Goal: Task Accomplishment & Management: Complete application form

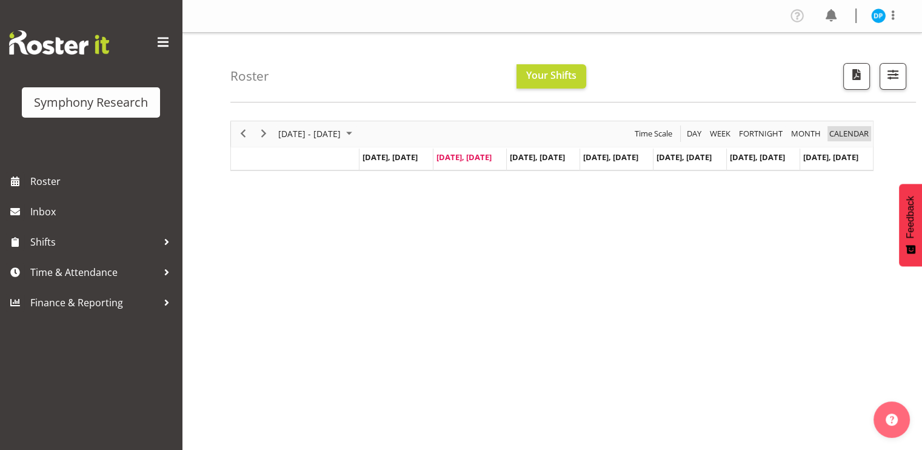
click at [849, 136] on span "calendar" at bounding box center [849, 133] width 42 height 15
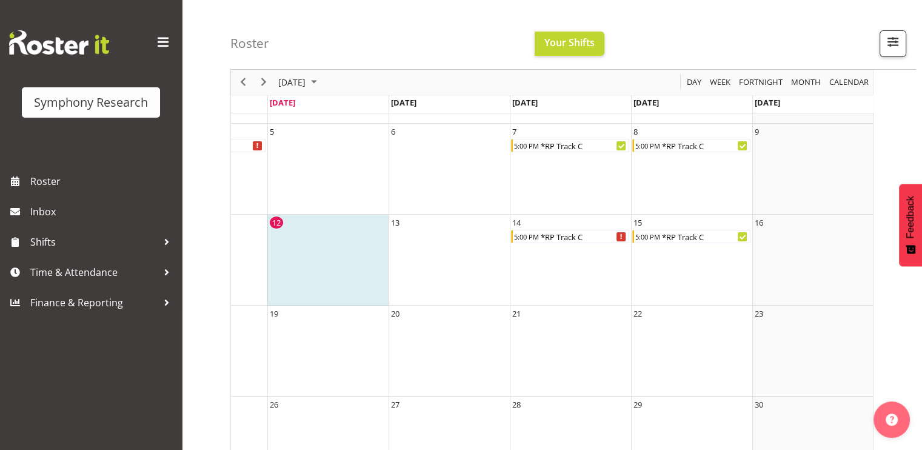
scroll to position [187, 0]
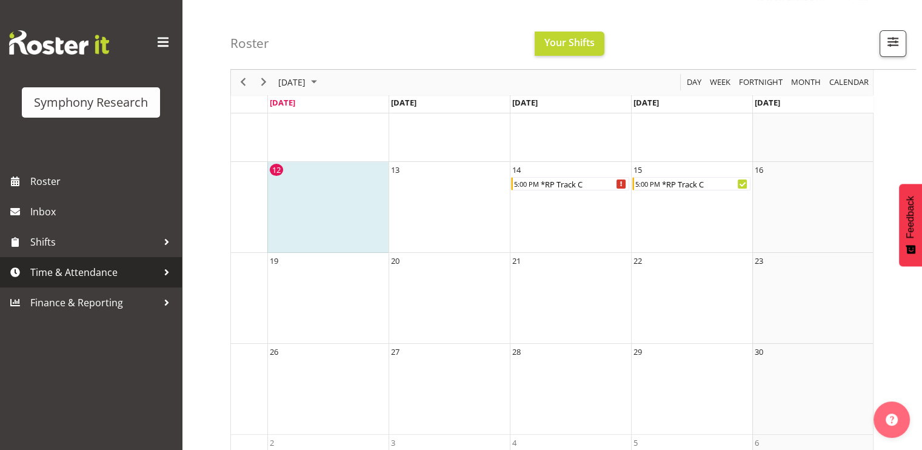
click at [93, 274] on span "Time & Attendance" at bounding box center [93, 272] width 127 height 18
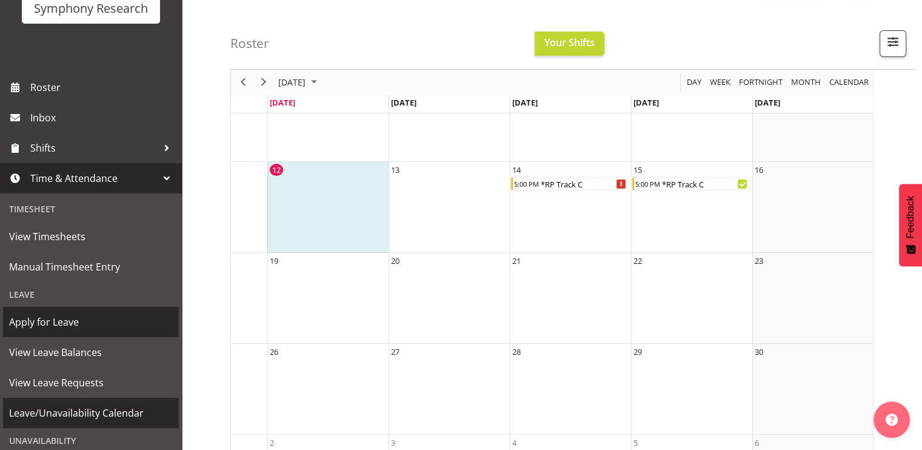
scroll to position [191, 0]
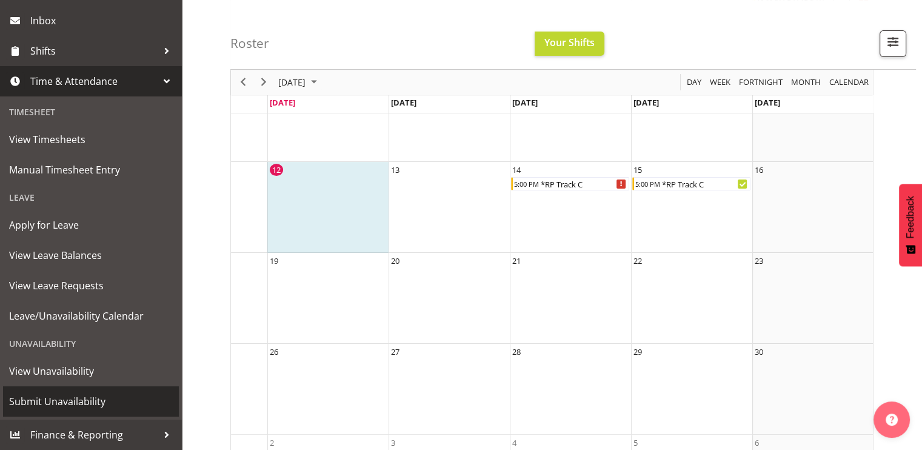
click at [41, 409] on span "Submit Unavailability" at bounding box center [91, 401] width 164 height 18
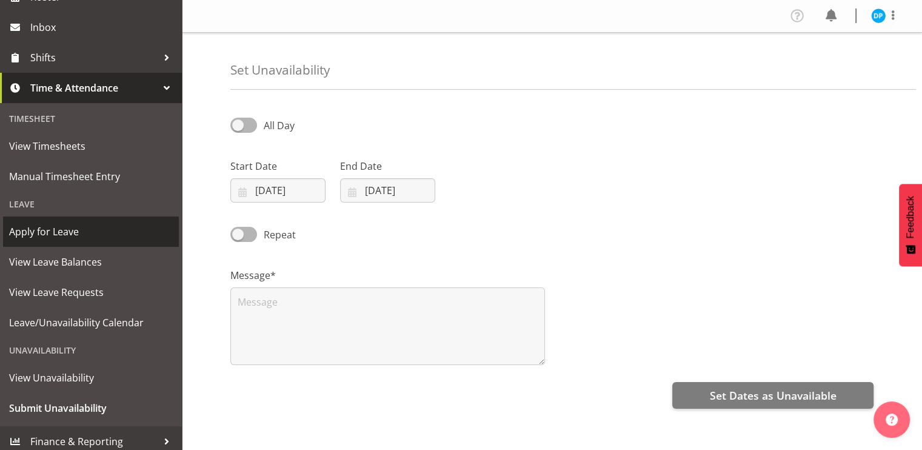
scroll to position [191, 0]
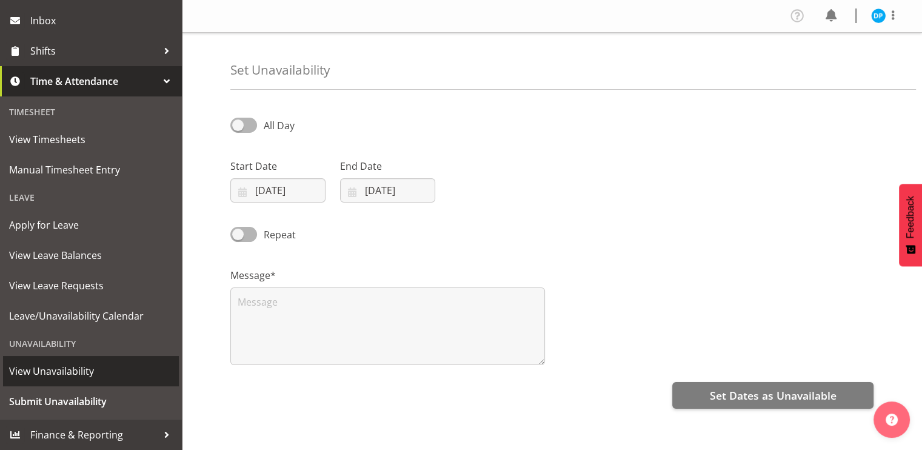
click at [41, 366] on span "View Unavailability" at bounding box center [91, 371] width 164 height 18
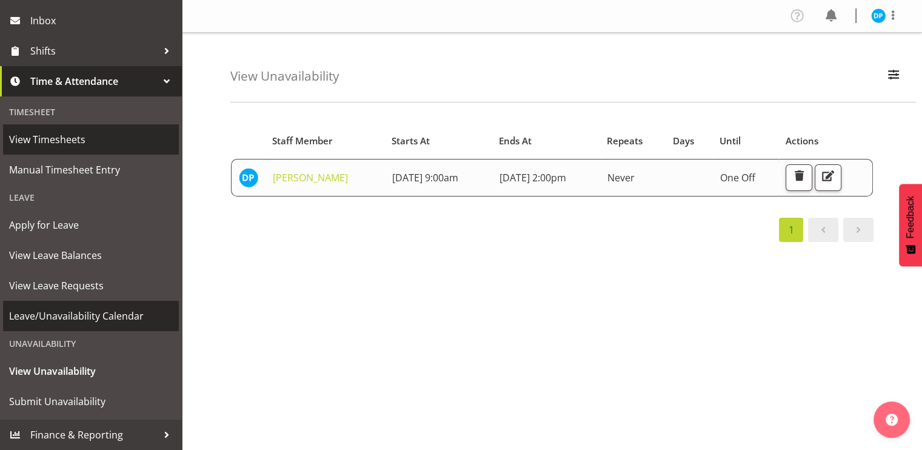
scroll to position [69, 0]
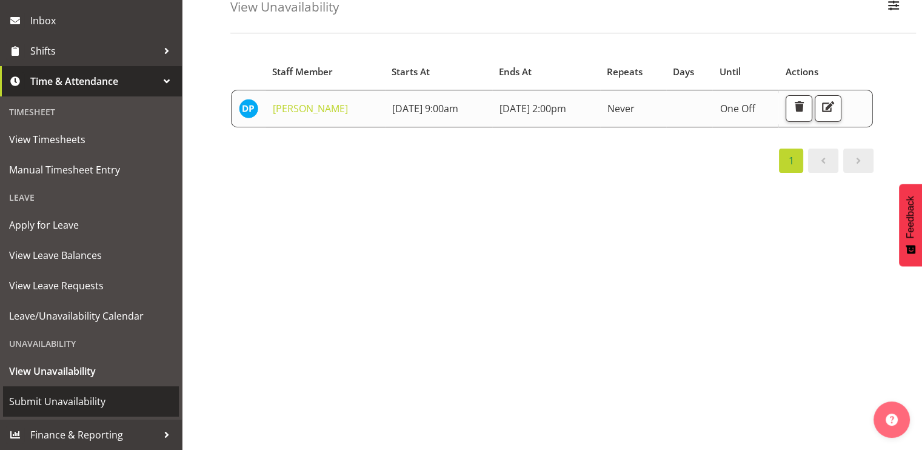
click at [49, 400] on span "Submit Unavailability" at bounding box center [91, 401] width 164 height 18
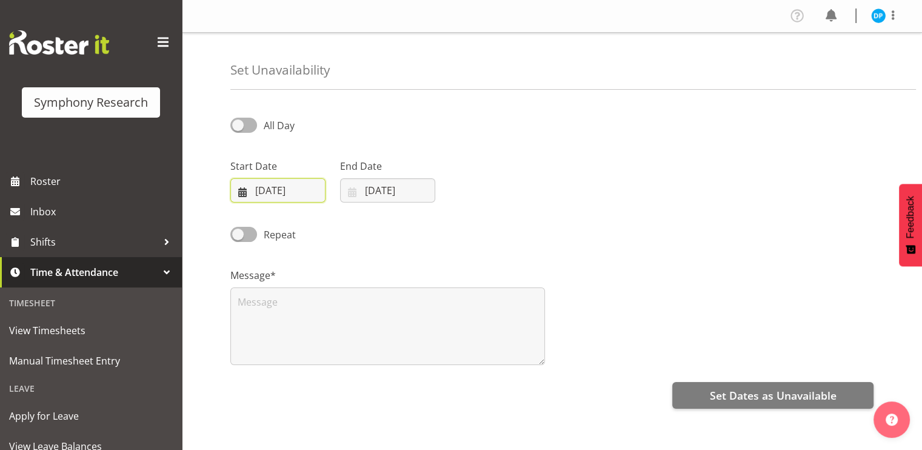
click at [245, 193] on input "12/08/2025" at bounding box center [277, 190] width 95 height 24
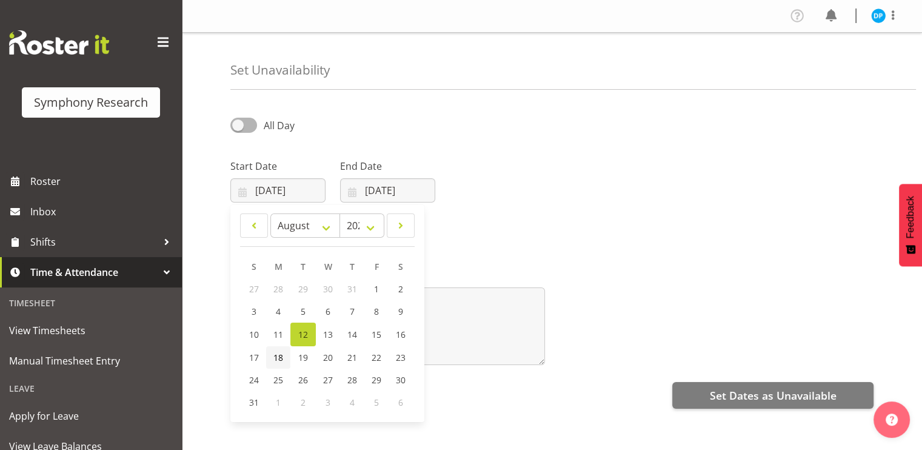
click at [275, 357] on span "18" at bounding box center [279, 358] width 10 height 12
type input "18/08/2025"
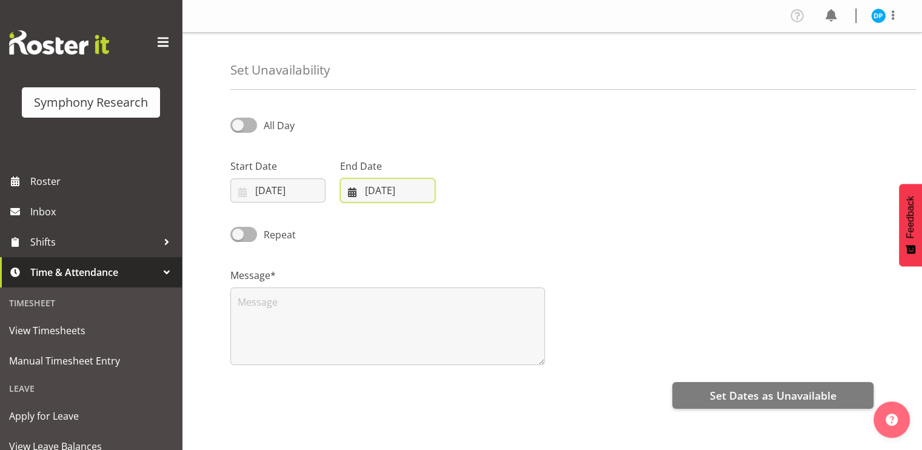
click at [374, 192] on input "12/08/2025" at bounding box center [387, 190] width 95 height 24
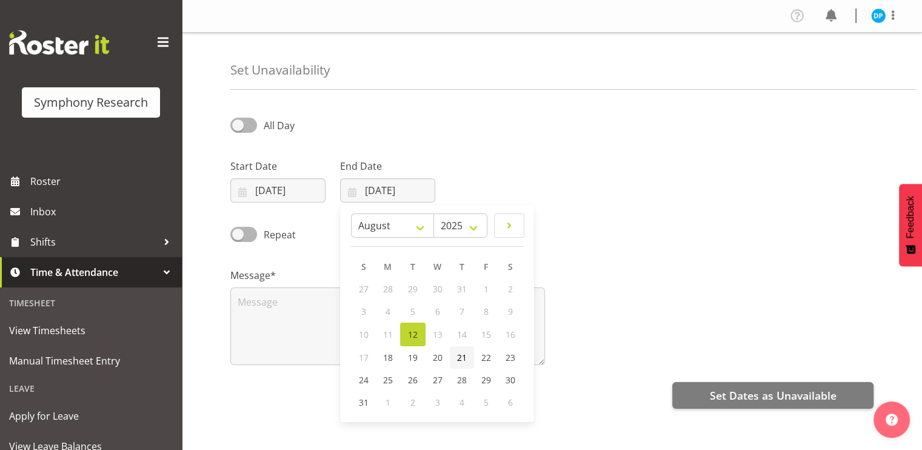
click at [466, 362] on span "21" at bounding box center [462, 358] width 10 height 12
type input "21/08/2025"
click at [242, 126] on span at bounding box center [243, 125] width 27 height 15
click at [238, 126] on input "All Day" at bounding box center [234, 125] width 8 height 8
checkbox input "true"
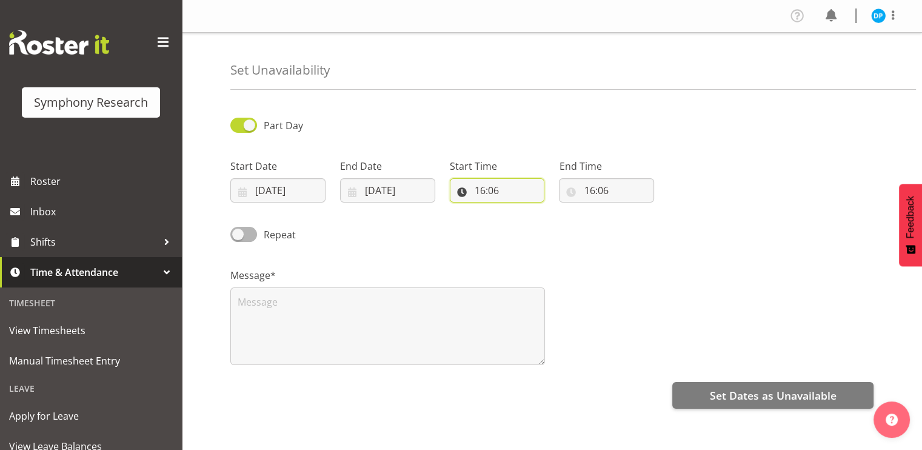
click at [483, 188] on input "16:06" at bounding box center [497, 190] width 95 height 24
click at [533, 222] on select "00 01 02 03 04 05 06 07 08 09 10 11 12 13 14 15 16 17 18 19 20 21 22 23" at bounding box center [532, 222] width 27 height 24
select select "9"
click at [519, 210] on select "00 01 02 03 04 05 06 07 08 09 10 11 12 13 14 15 16 17 18 19 20 21 22 23" at bounding box center [532, 222] width 27 height 24
type input "09:06"
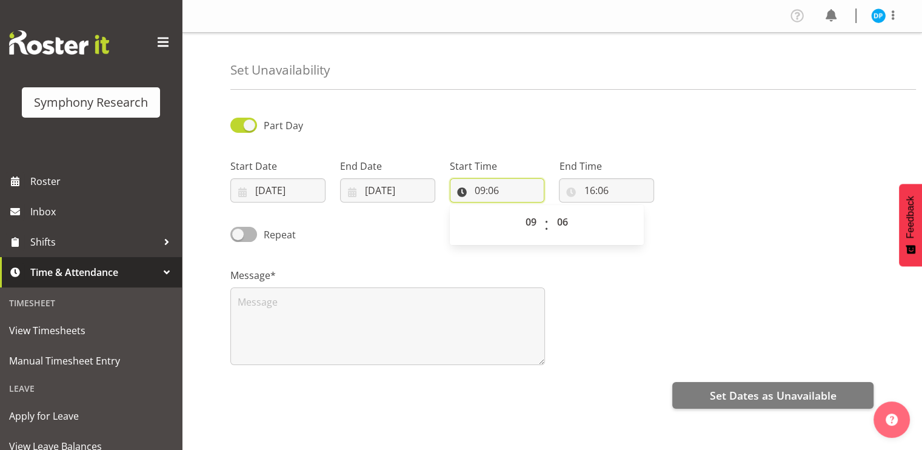
click at [490, 191] on input "09:06" at bounding box center [497, 190] width 95 height 24
click at [492, 189] on input "09:06" at bounding box center [497, 190] width 95 height 24
click at [563, 223] on select "00 01 02 03 04 05 06 07 08 09 10 11 12 13 14 15 16 17 18 19 20 21 22 23 24 25 2…" at bounding box center [564, 222] width 27 height 24
select select "0"
click at [551, 210] on select "00 01 02 03 04 05 06 07 08 09 10 11 12 13 14 15 16 17 18 19 20 21 22 23 24 25 2…" at bounding box center [564, 222] width 27 height 24
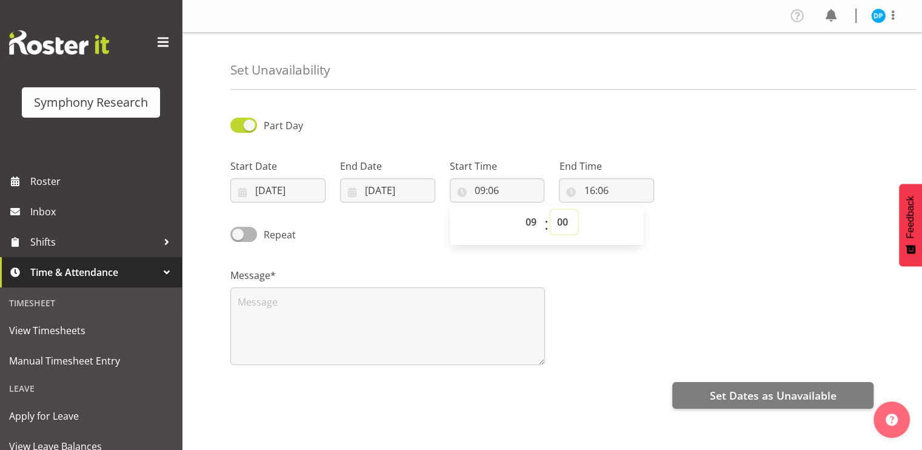
type input "09:00"
click at [593, 192] on input "16:06" at bounding box center [606, 190] width 95 height 24
click at [643, 223] on select "00 01 02 03 04 05 06 07 08 09 10 11 12 13 14 15 16 17 18 19 20 21 22 23" at bounding box center [641, 222] width 27 height 24
select select "14"
click at [628, 210] on select "00 01 02 03 04 05 06 07 08 09 10 11 12 13 14 15 16 17 18 19 20 21 22 23" at bounding box center [641, 222] width 27 height 24
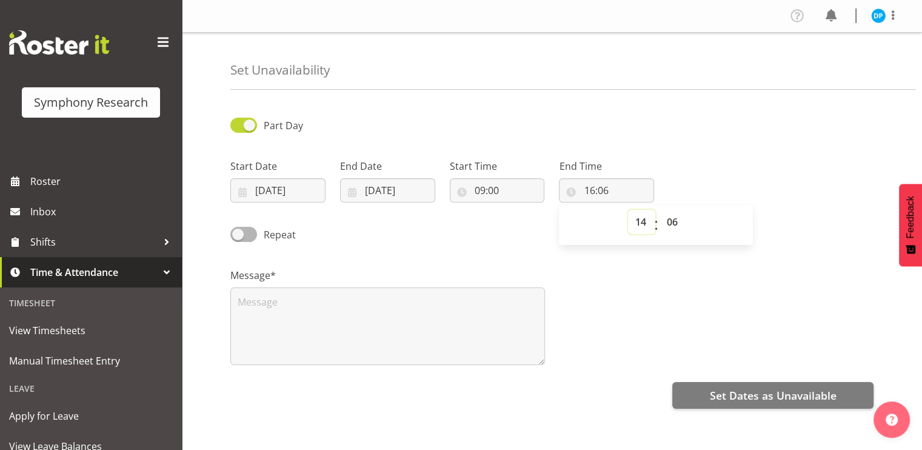
type input "14:06"
click at [604, 193] on input "14:06" at bounding box center [606, 190] width 95 height 24
click at [602, 188] on input "14:06" at bounding box center [606, 190] width 95 height 24
click at [670, 224] on select "00 01 02 03 04 05 06 07 08 09 10 11 12 13 14 15 16 17 18 19 20 21 22 23 24 25 2…" at bounding box center [673, 222] width 27 height 24
select select "0"
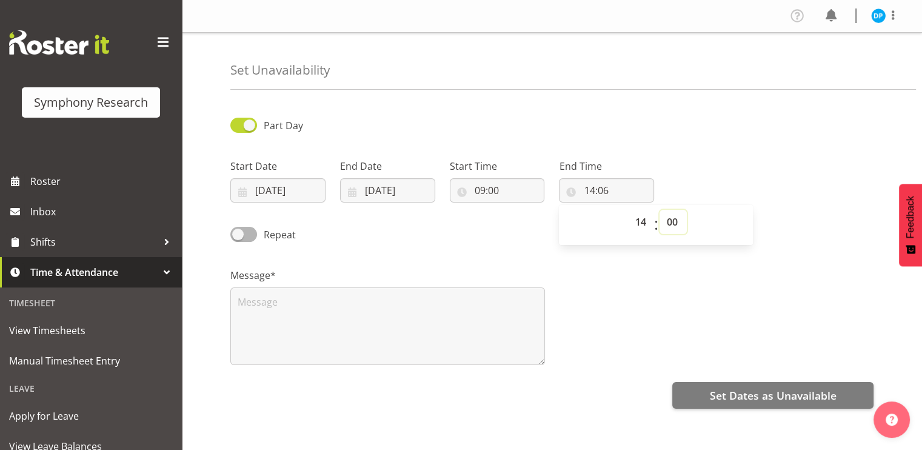
click at [660, 210] on select "00 01 02 03 04 05 06 07 08 09 10 11 12 13 14 15 16 17 18 19 20 21 22 23 24 25 2…" at bounding box center [673, 222] width 27 height 24
type input "14:00"
click at [449, 238] on div "Repeat" at bounding box center [552, 230] width 658 height 41
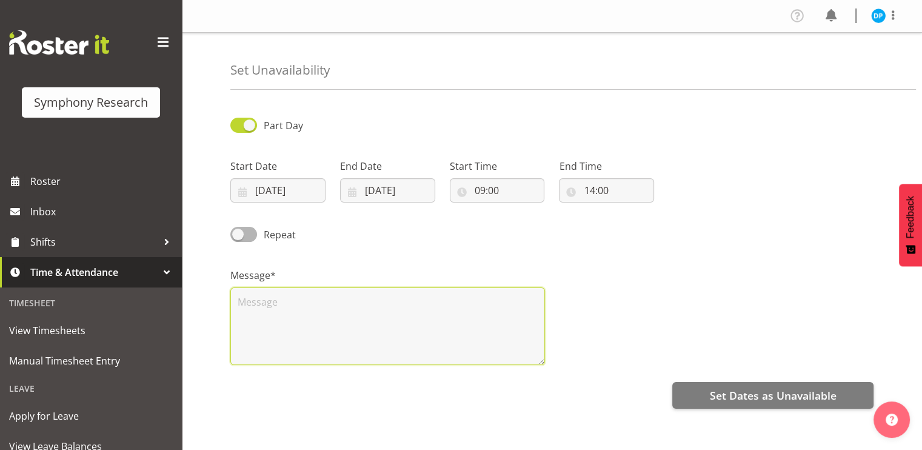
click at [243, 302] on textarea at bounding box center [387, 326] width 315 height 78
type textarea "unavailable"
click at [459, 311] on textarea "unavailable" at bounding box center [387, 326] width 315 height 78
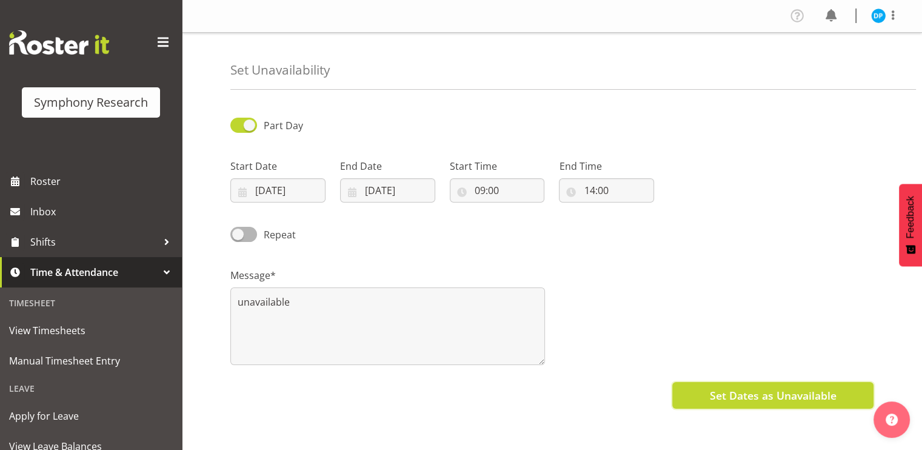
click at [793, 402] on span "Set Dates as Unavailable" at bounding box center [773, 396] width 127 height 16
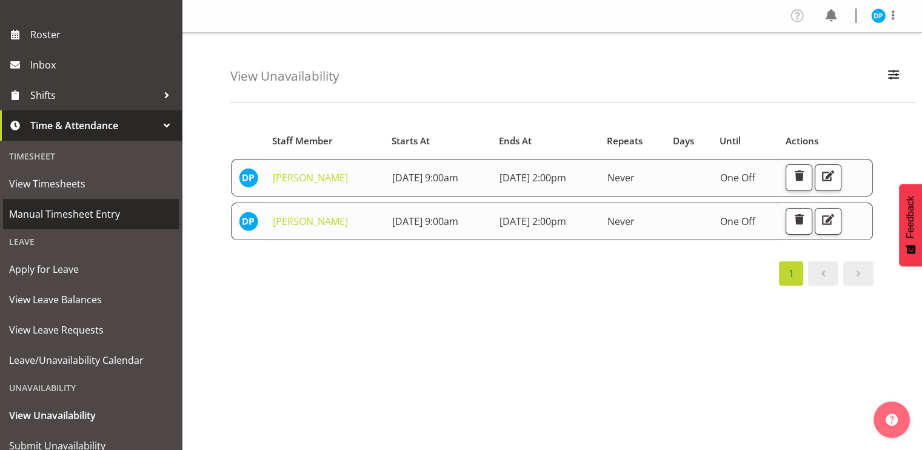
scroll to position [153, 0]
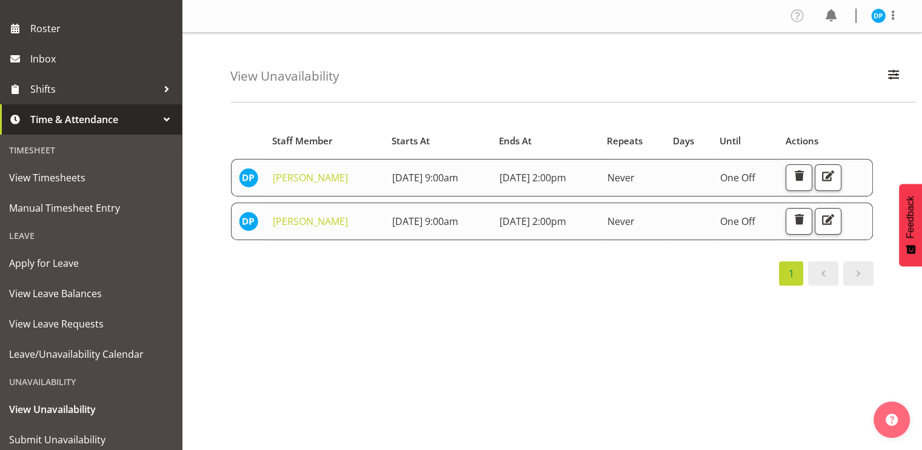
click at [705, 299] on div "Starts At Staff Member Starts At Ends At Repeats Days Until Actions Divyadeep P…" at bounding box center [576, 354] width 692 height 485
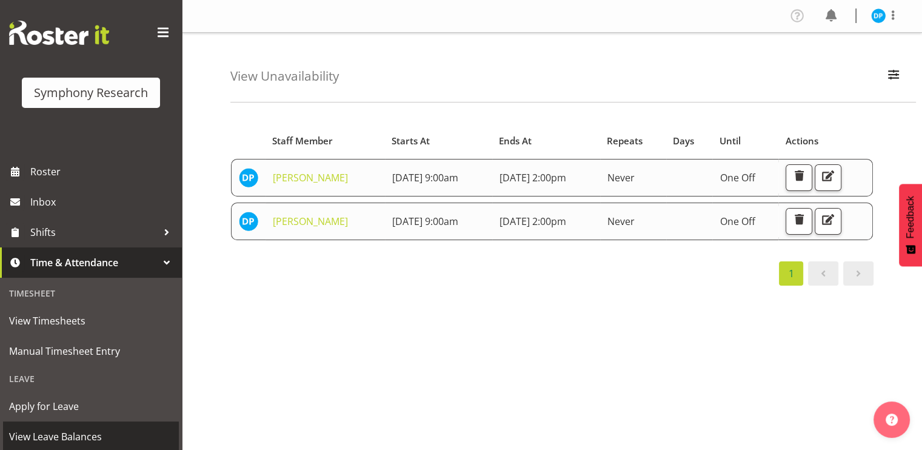
scroll to position [10, 0]
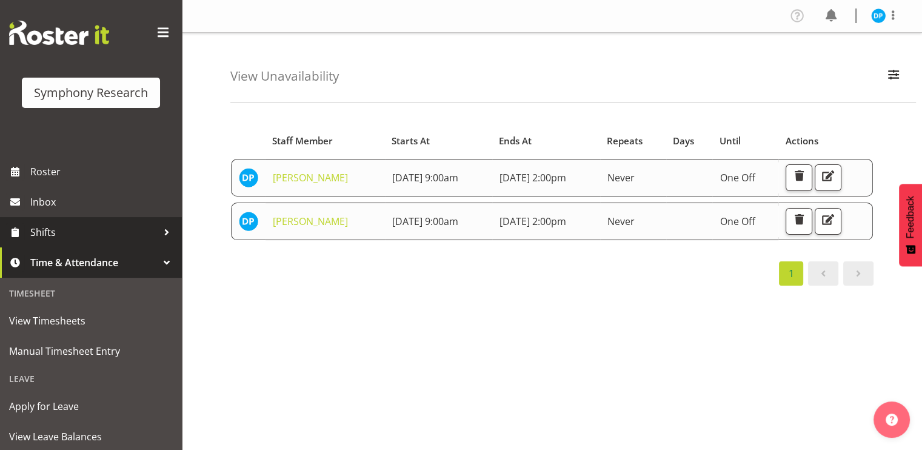
click at [158, 232] on div at bounding box center [167, 232] width 18 height 18
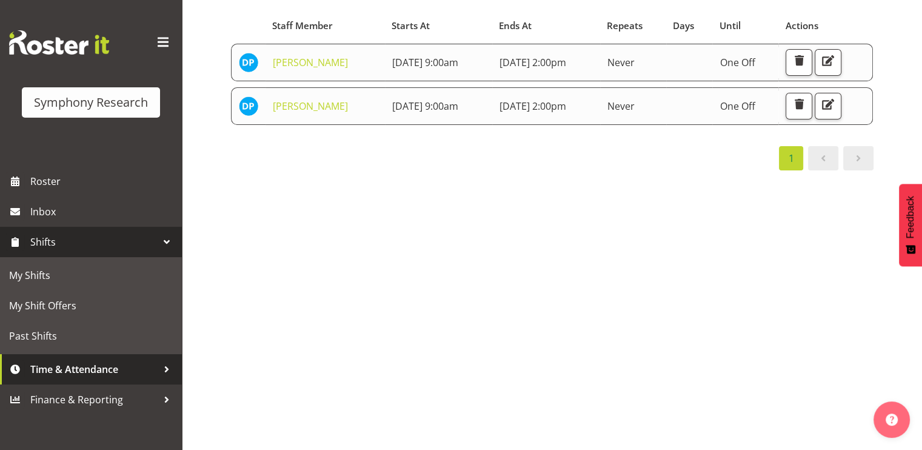
scroll to position [131, 0]
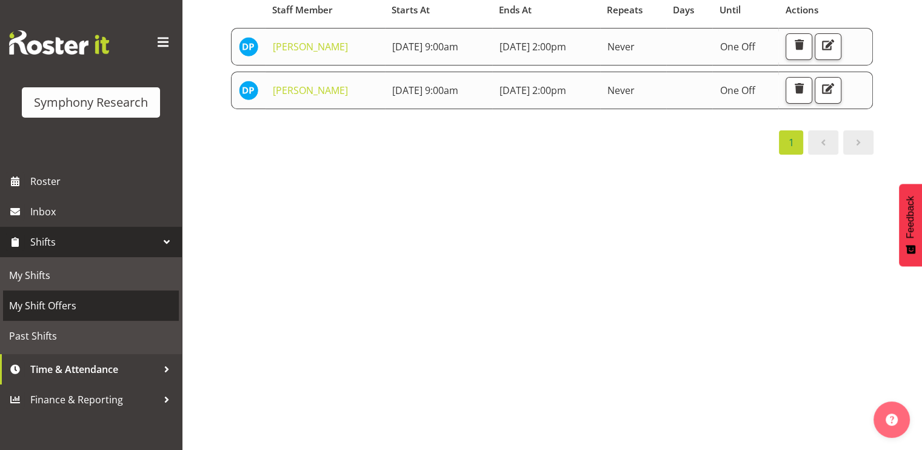
click at [54, 304] on span "My Shift Offers" at bounding box center [91, 306] width 164 height 18
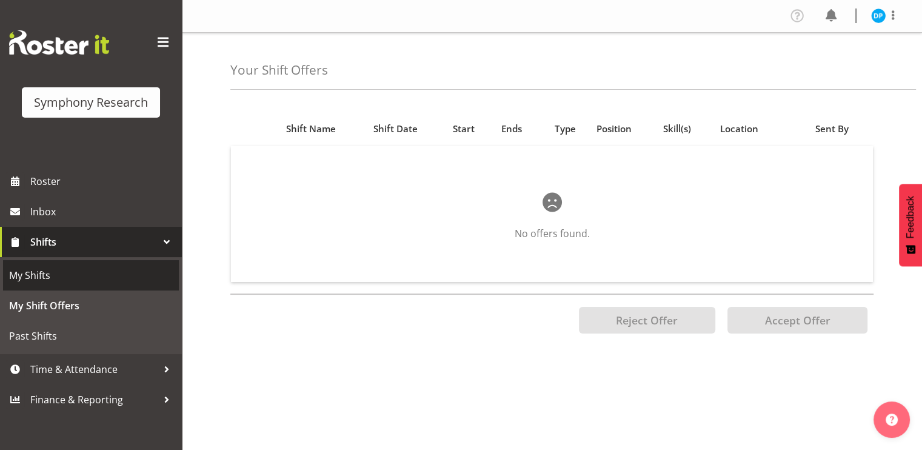
click at [24, 267] on span "My Shifts" at bounding box center [91, 275] width 164 height 18
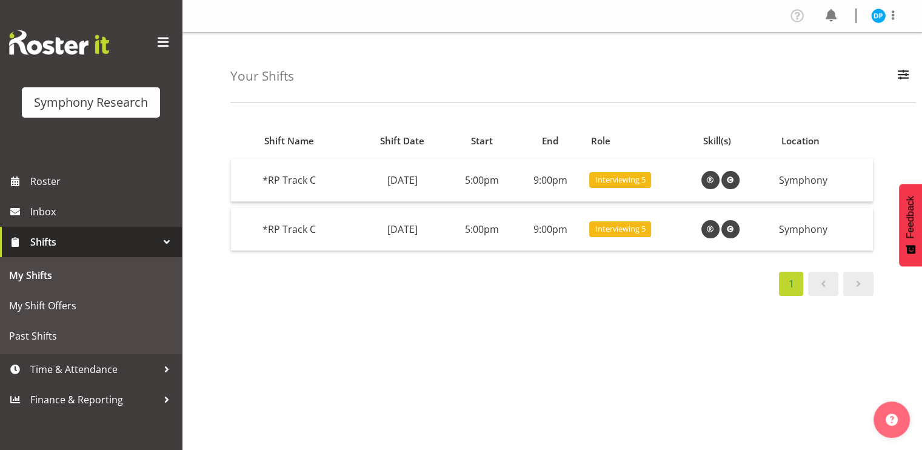
click at [821, 288] on span at bounding box center [823, 284] width 15 height 15
click at [651, 173] on span "Interviewing 5" at bounding box center [621, 180] width 62 height 16
click at [646, 180] on span "Interviewing 5" at bounding box center [621, 180] width 50 height 12
click at [738, 178] on span at bounding box center [731, 180] width 15 height 15
click at [289, 175] on td "*RP Track C" at bounding box center [307, 180] width 99 height 43
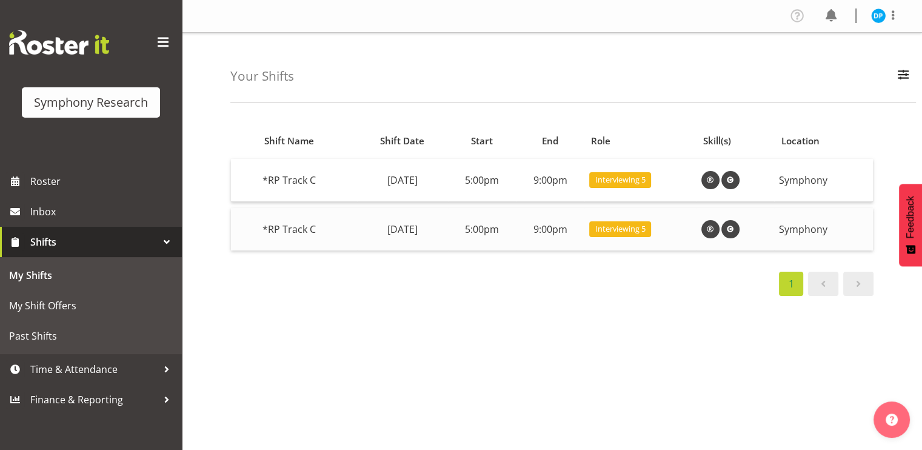
click at [585, 231] on td "9:00pm" at bounding box center [550, 229] width 69 height 42
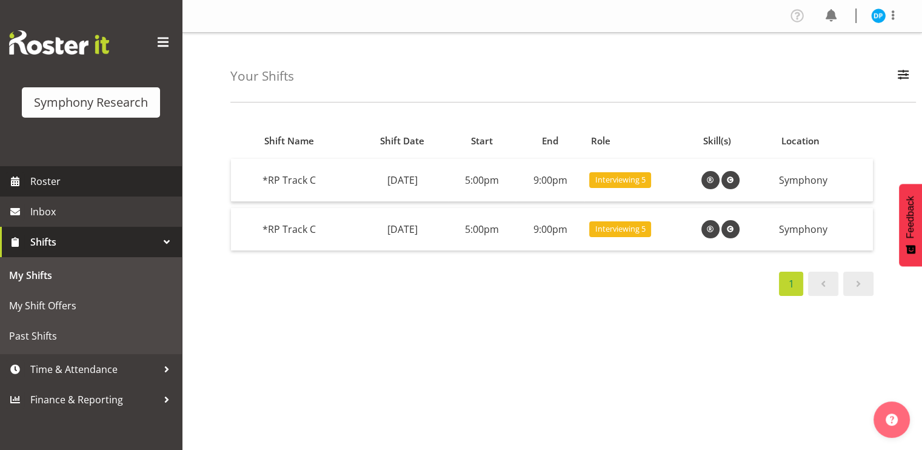
click at [47, 180] on span "Roster" at bounding box center [103, 181] width 146 height 18
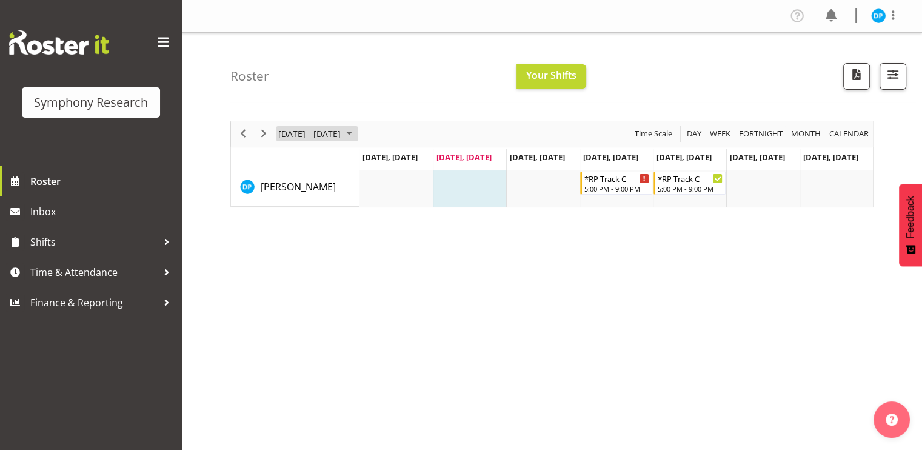
click at [357, 134] on span "August 2025" at bounding box center [349, 133] width 15 height 15
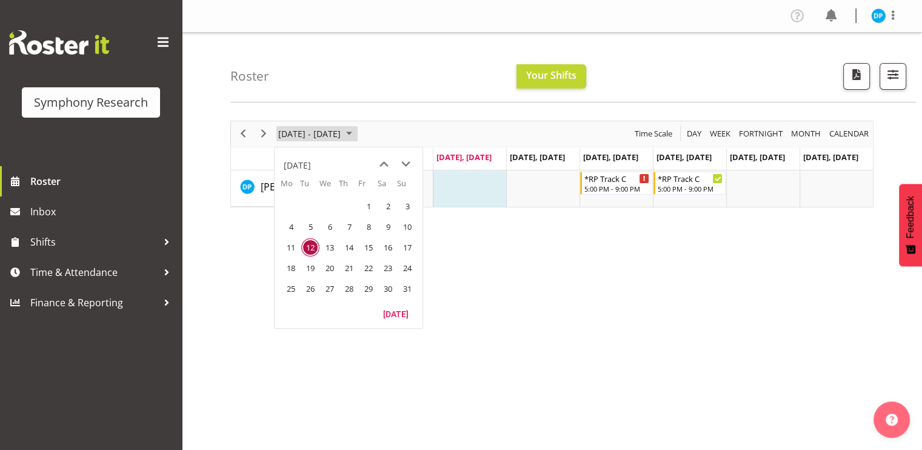
click at [357, 133] on span "August 2025" at bounding box center [349, 133] width 15 height 15
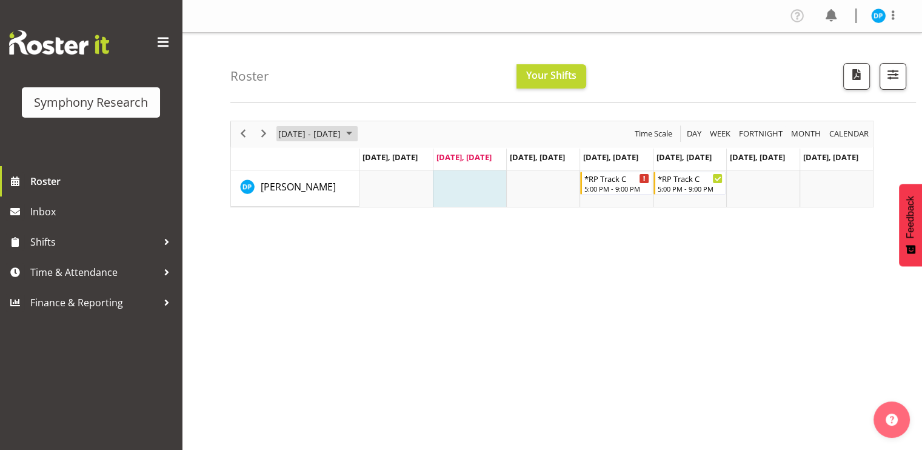
click at [357, 133] on span "August 2025" at bounding box center [349, 133] width 15 height 15
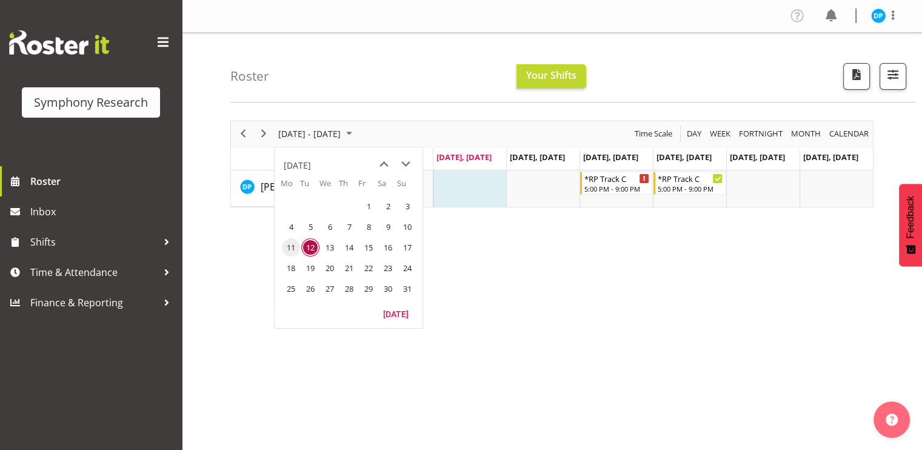
click at [291, 244] on span "11" at bounding box center [291, 247] width 18 height 18
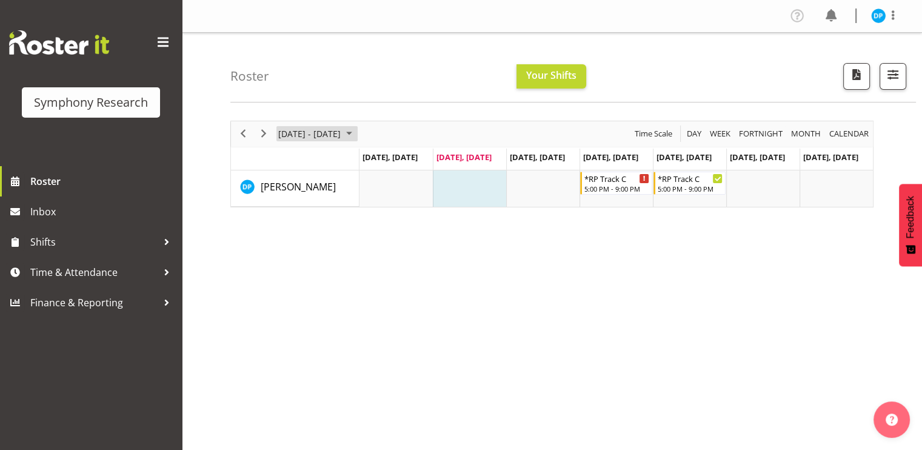
click at [357, 135] on span "August 2025" at bounding box center [349, 133] width 15 height 15
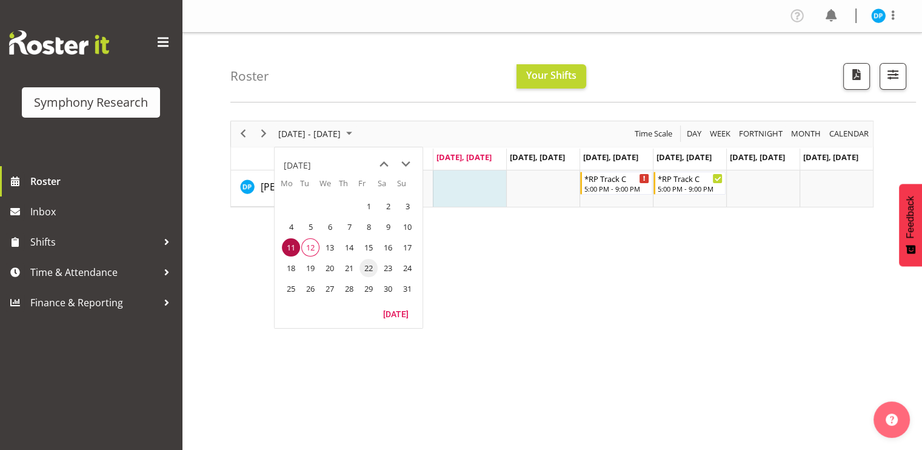
click at [369, 266] on span "22" at bounding box center [369, 268] width 18 height 18
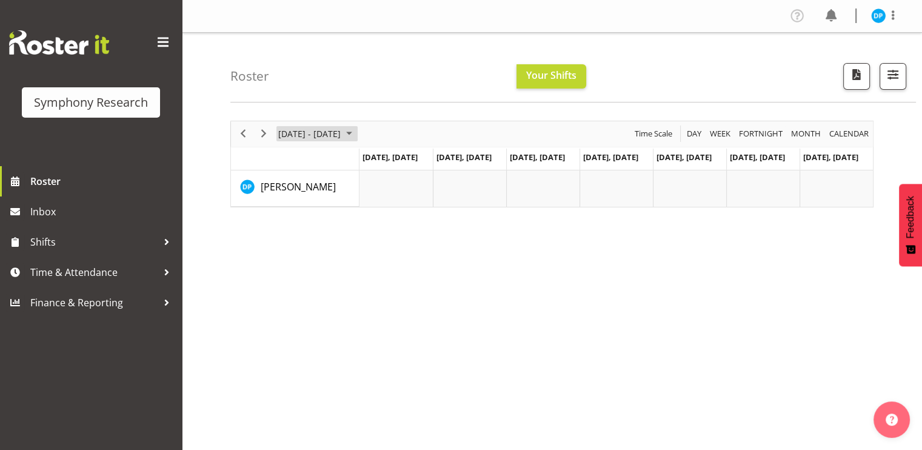
click at [357, 134] on span "August 2025" at bounding box center [349, 133] width 15 height 15
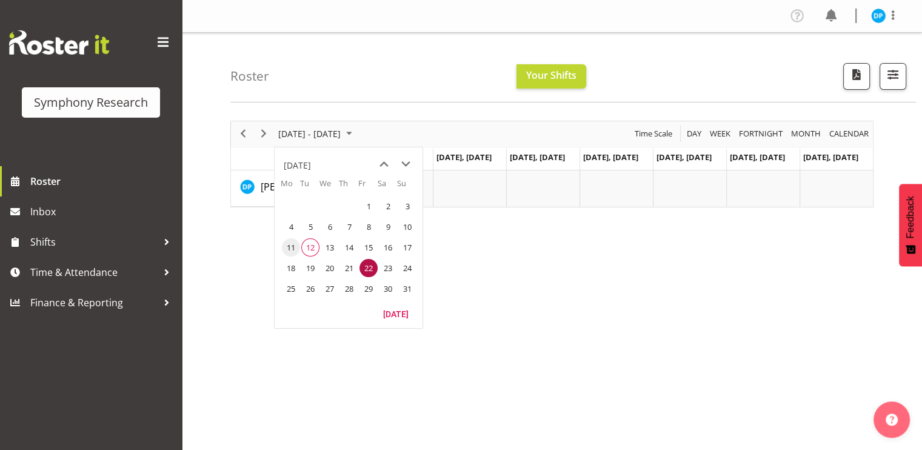
click at [292, 249] on span "11" at bounding box center [291, 247] width 18 height 18
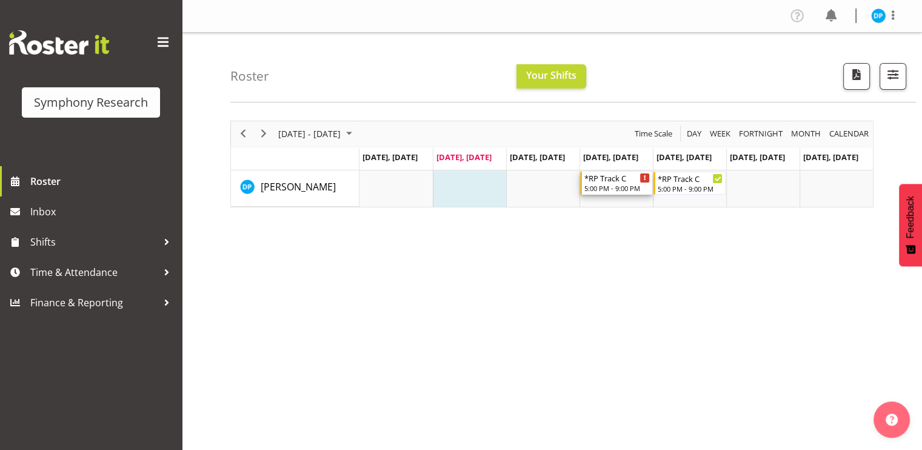
click at [643, 180] on div "Timeline Week of August 11, 2025" at bounding box center [644, 177] width 9 height 9
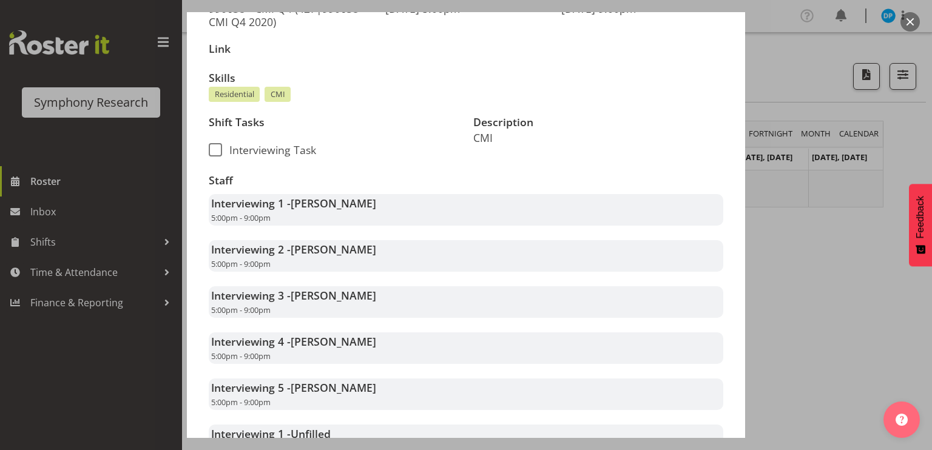
scroll to position [284, 0]
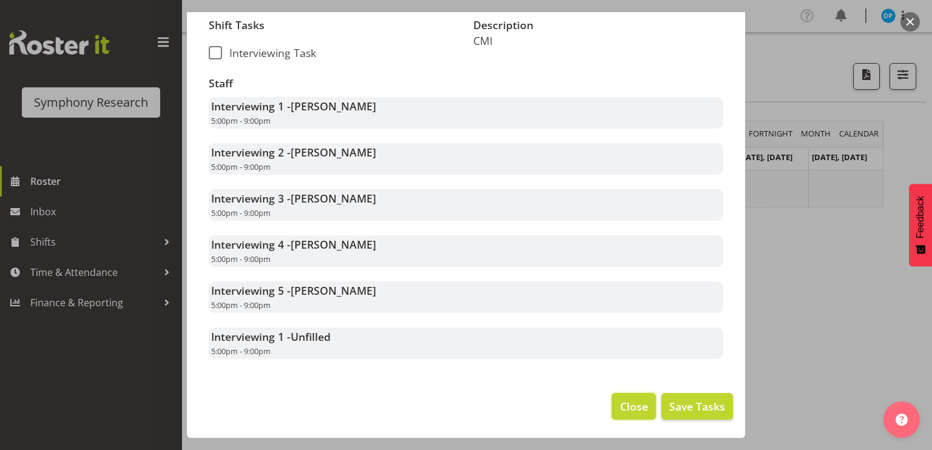
click at [628, 401] on span "Close" at bounding box center [634, 406] width 28 height 16
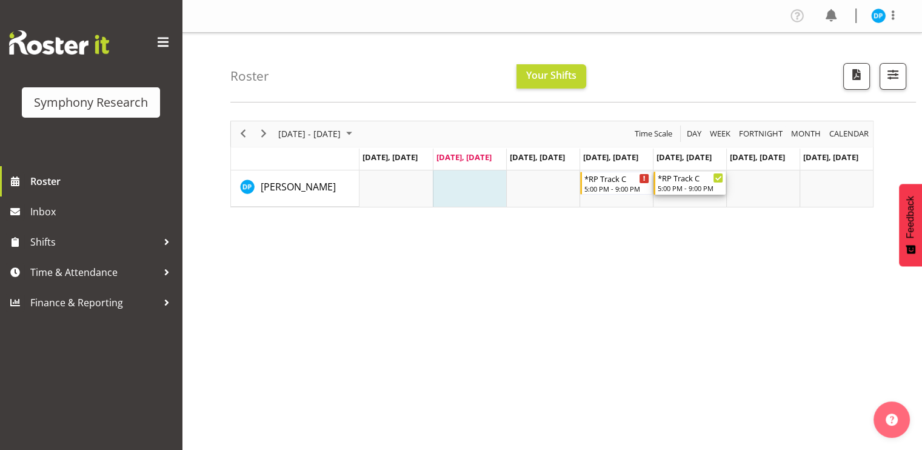
click at [705, 180] on div "*RP Track C" at bounding box center [691, 178] width 66 height 12
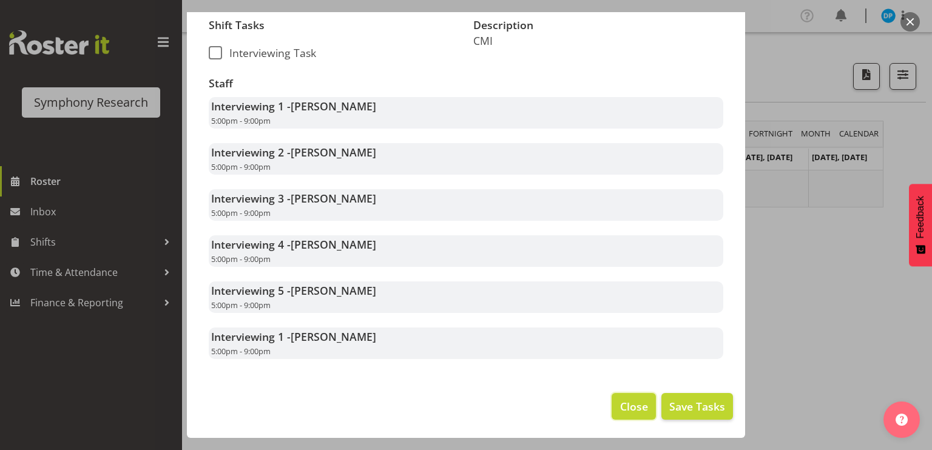
click at [620, 409] on span "Close" at bounding box center [634, 406] width 28 height 16
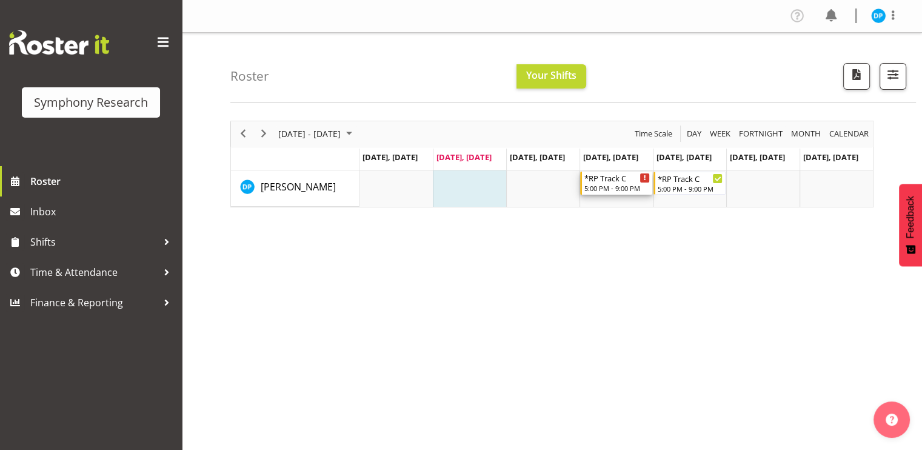
click at [644, 178] on icon "Timeline Week of August 11, 2025" at bounding box center [645, 178] width 2 height 6
click at [0, 0] on div at bounding box center [0, 0] width 0 height 0
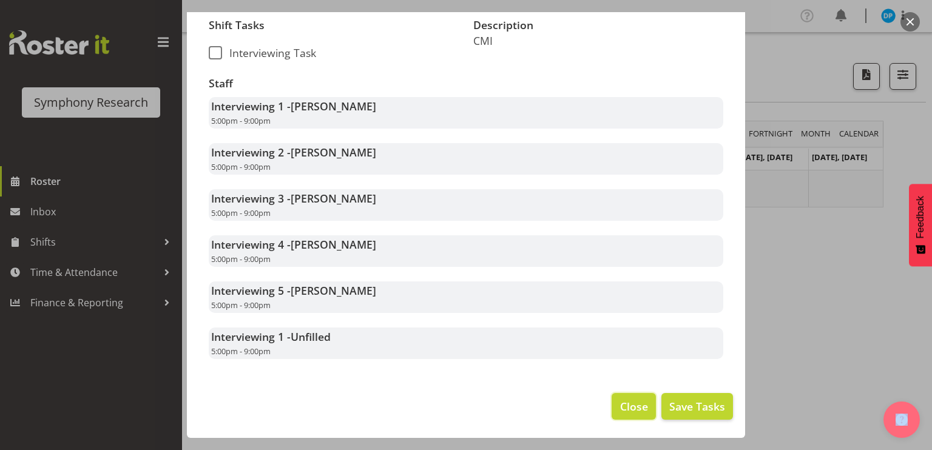
click at [614, 415] on button "Close" at bounding box center [633, 406] width 44 height 27
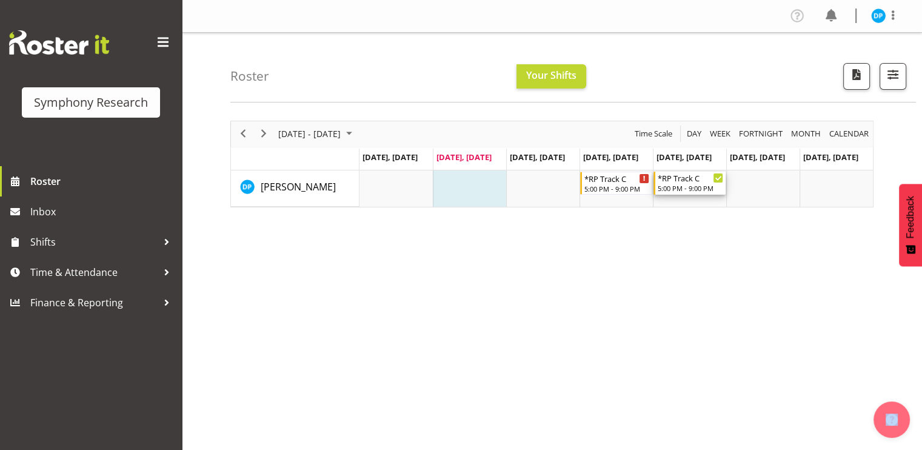
click at [676, 187] on div "5:00 PM - 9:00 PM" at bounding box center [691, 188] width 66 height 10
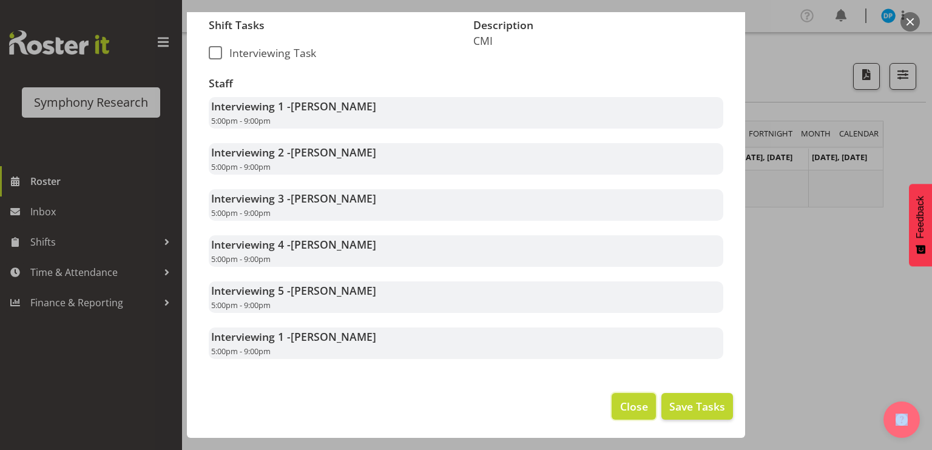
click at [620, 411] on span "Close" at bounding box center [634, 406] width 28 height 16
